Goal: Find specific page/section: Find specific page/section

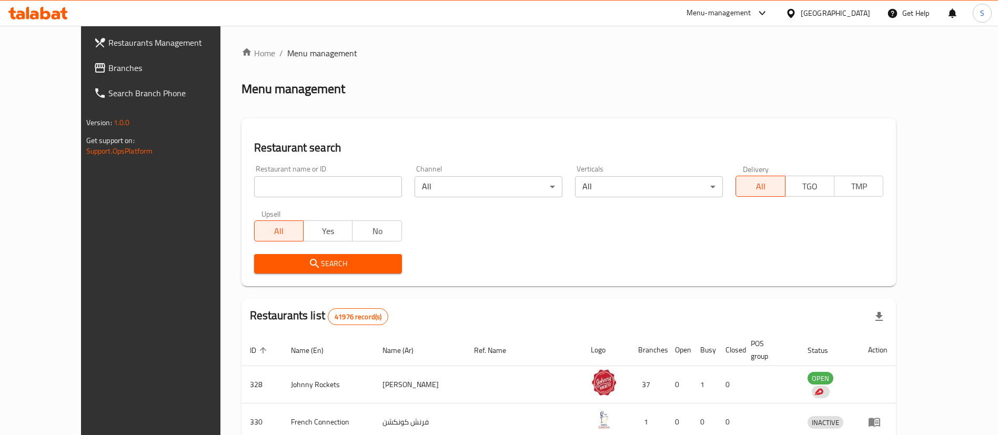
click at [290, 192] on input "search" at bounding box center [328, 186] width 148 height 21
click at [108, 68] on span "Branches" at bounding box center [173, 68] width 131 height 13
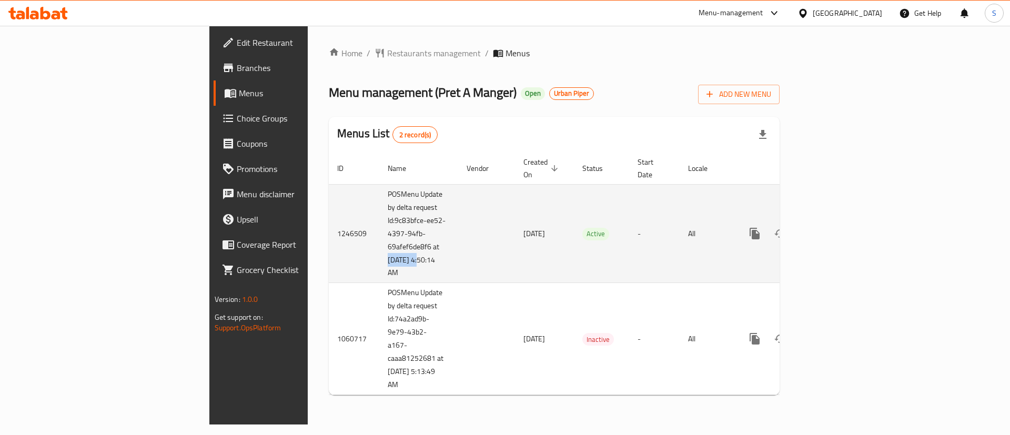
drag, startPoint x: 246, startPoint y: 249, endPoint x: 287, endPoint y: 253, distance: 41.7
click at [379, 253] on td "POSMenu Update by delta request Id:9c83bfce-ee52-4397-94fb-69afef6de8f6 at 10/7…" at bounding box center [418, 233] width 79 height 99
click at [379, 196] on td "POSMenu Update by delta request Id:9c83bfce-ee52-4397-94fb-69afef6de8f6 at 10/7…" at bounding box center [418, 233] width 79 height 99
drag, startPoint x: 253, startPoint y: 177, endPoint x: 293, endPoint y: 268, distance: 99.2
click at [379, 268] on td "POSMenu Update by delta request Id:9c83bfce-ee52-4397-94fb-69afef6de8f6 at 10/7…" at bounding box center [418, 233] width 79 height 99
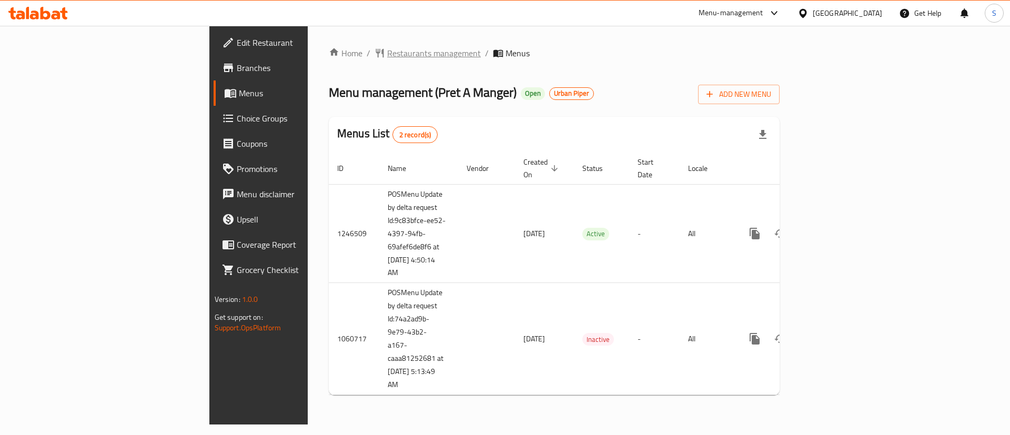
click at [387, 55] on span "Restaurants management" at bounding box center [434, 53] width 94 height 13
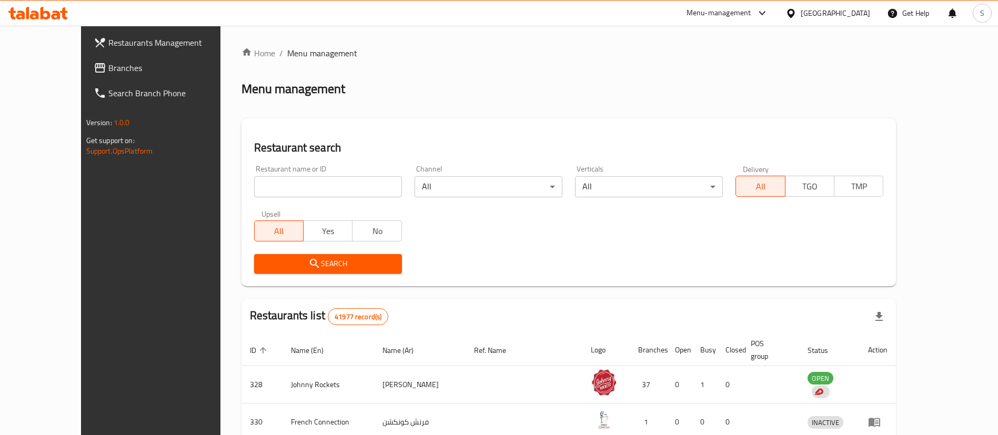
click at [825, 15] on div "[GEOGRAPHIC_DATA]" at bounding box center [835, 13] width 69 height 12
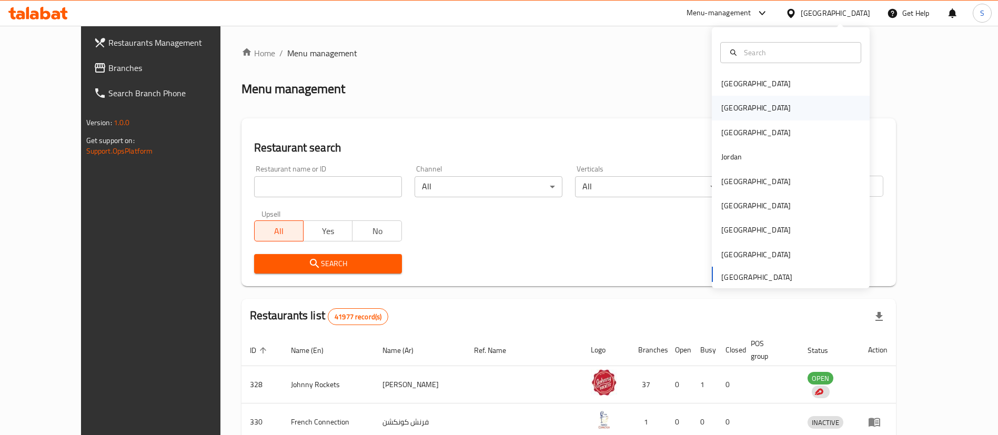
click at [713, 103] on div "Egypt" at bounding box center [756, 108] width 86 height 24
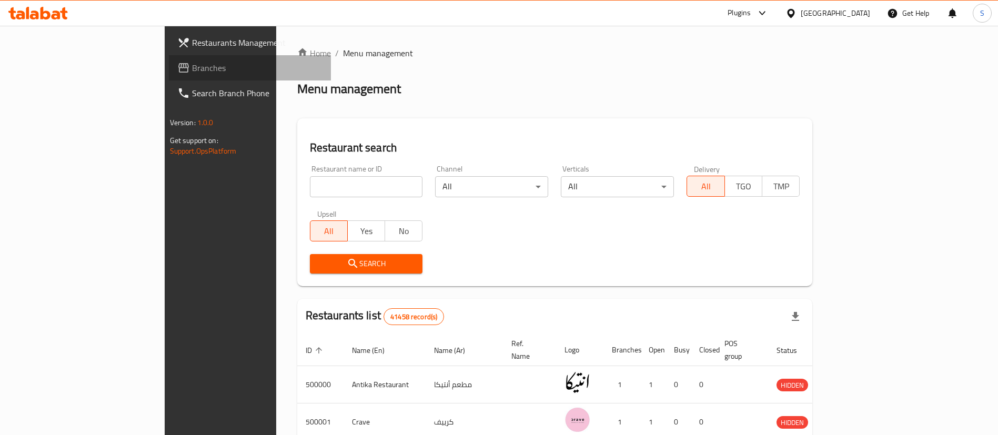
click at [192, 74] on span "Branches" at bounding box center [257, 68] width 131 height 13
